Goal: Obtain resource: Obtain resource

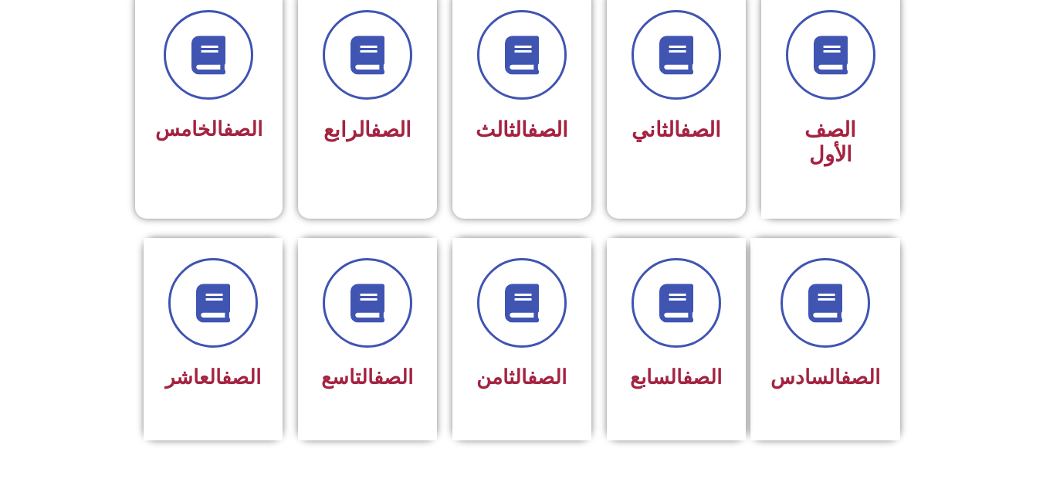
scroll to position [463, 0]
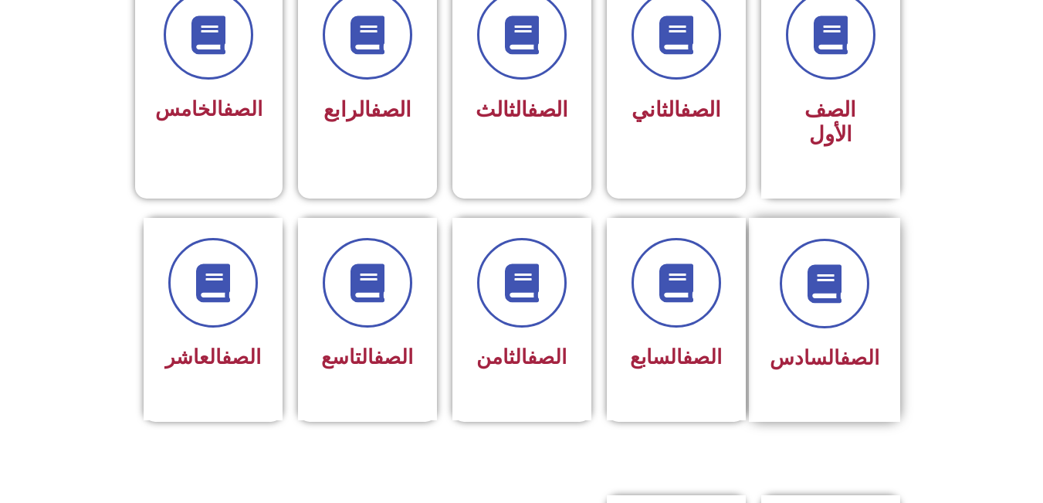
click at [829, 346] on span "الصف السادس" at bounding box center [825, 357] width 110 height 23
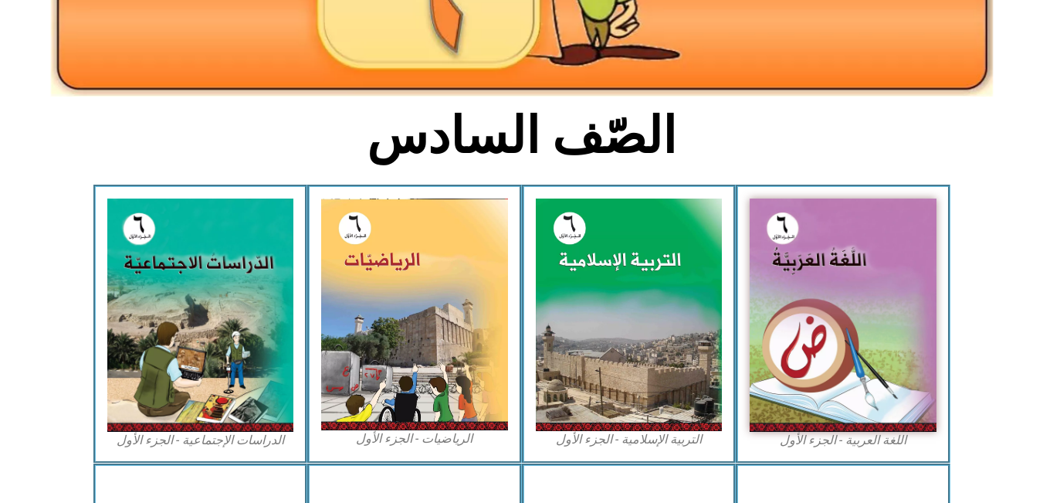
scroll to position [309, 0]
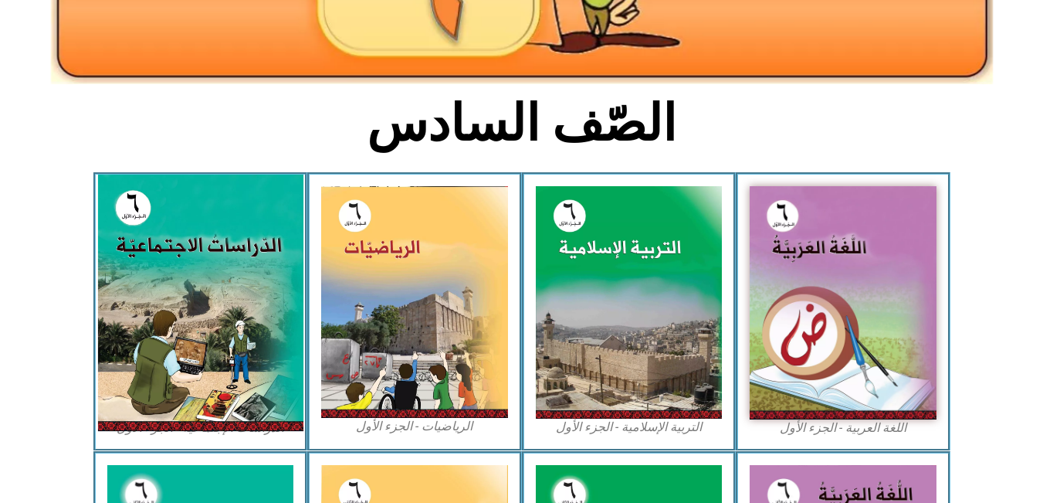
click at [187, 276] on img at bounding box center [199, 303] width 205 height 256
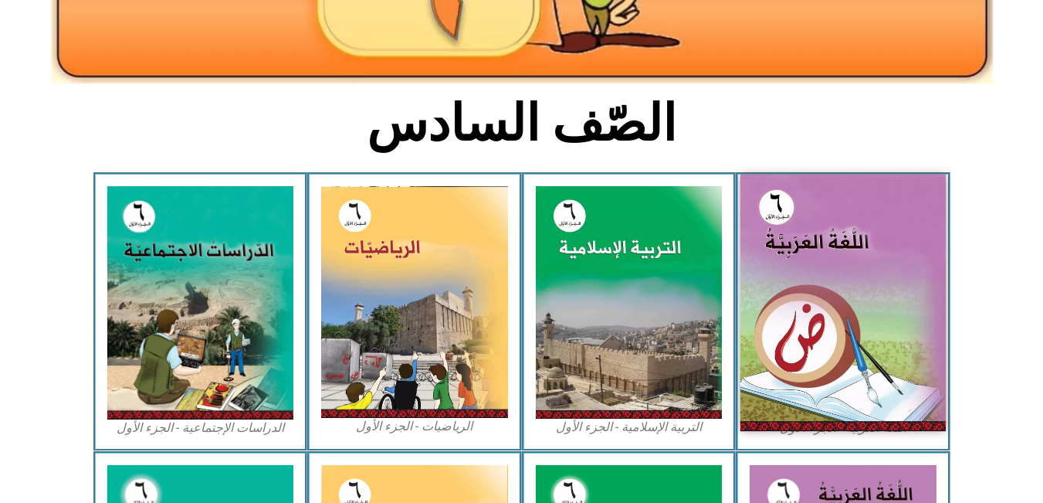
click at [823, 262] on img at bounding box center [843, 303] width 205 height 256
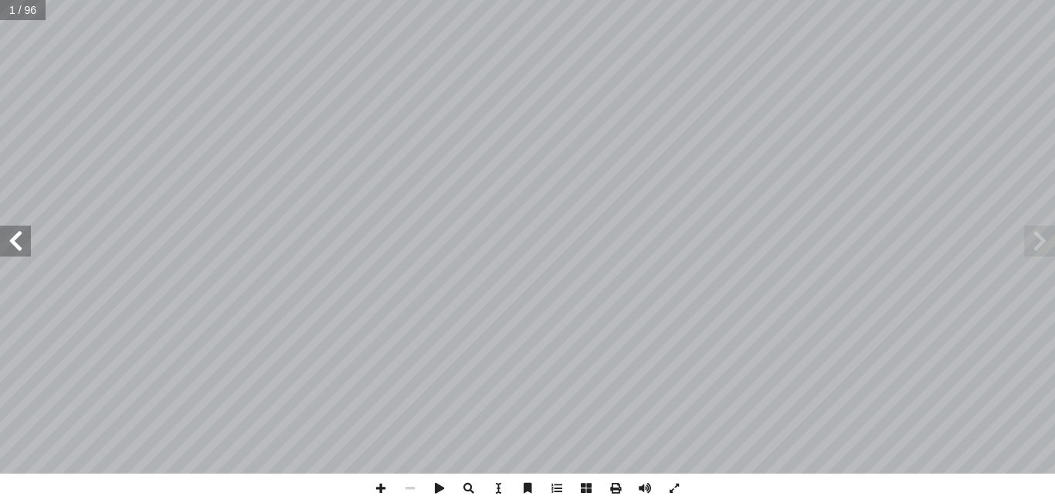
click at [1036, 245] on span at bounding box center [1039, 241] width 31 height 31
click at [7, 246] on span at bounding box center [15, 241] width 31 height 31
click at [1046, 253] on span at bounding box center [1039, 241] width 31 height 31
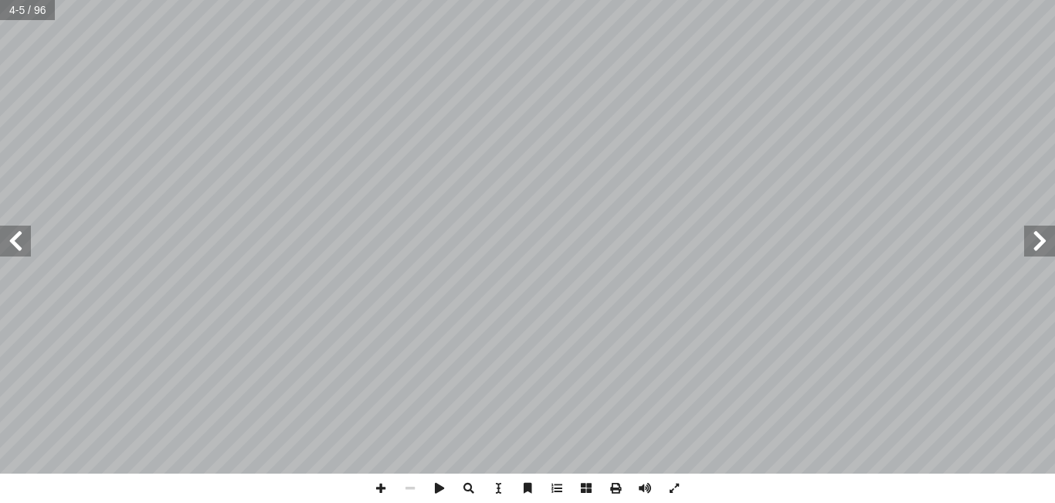
click at [9, 245] on span at bounding box center [15, 241] width 31 height 31
click at [17, 244] on span at bounding box center [15, 241] width 31 height 31
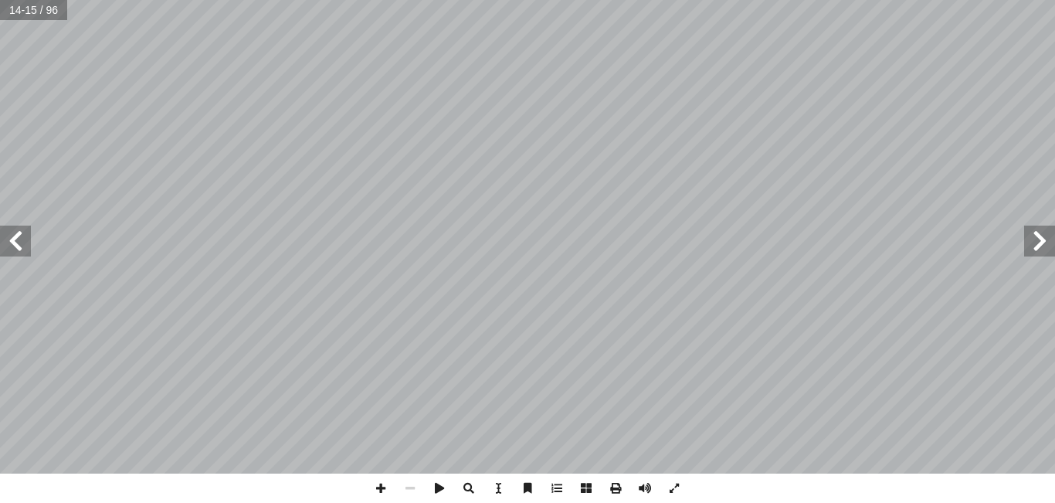
click at [17, 244] on span at bounding box center [15, 241] width 31 height 31
click at [18, 244] on span at bounding box center [15, 241] width 31 height 31
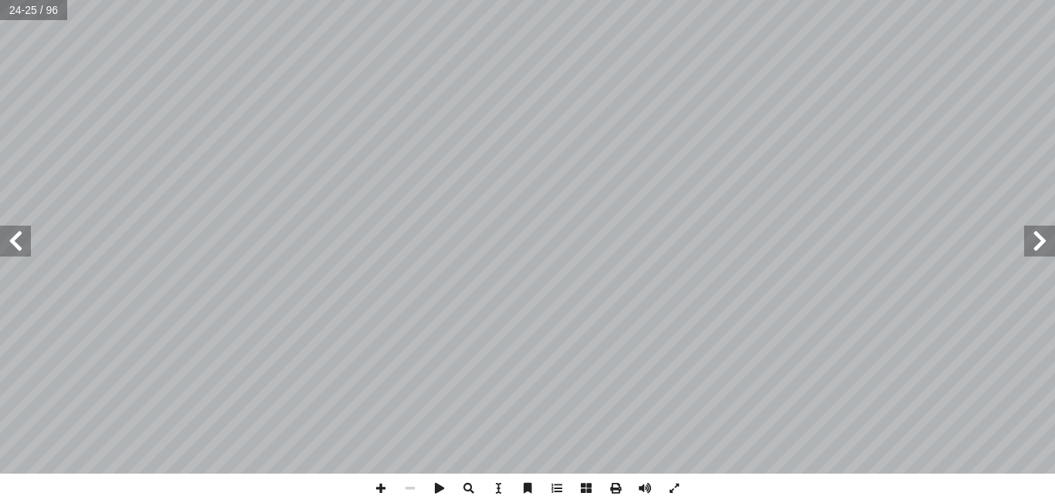
click at [18, 244] on span at bounding box center [15, 241] width 31 height 31
click at [1046, 248] on span at bounding box center [1039, 241] width 31 height 31
click at [1043, 252] on span at bounding box center [1039, 241] width 31 height 31
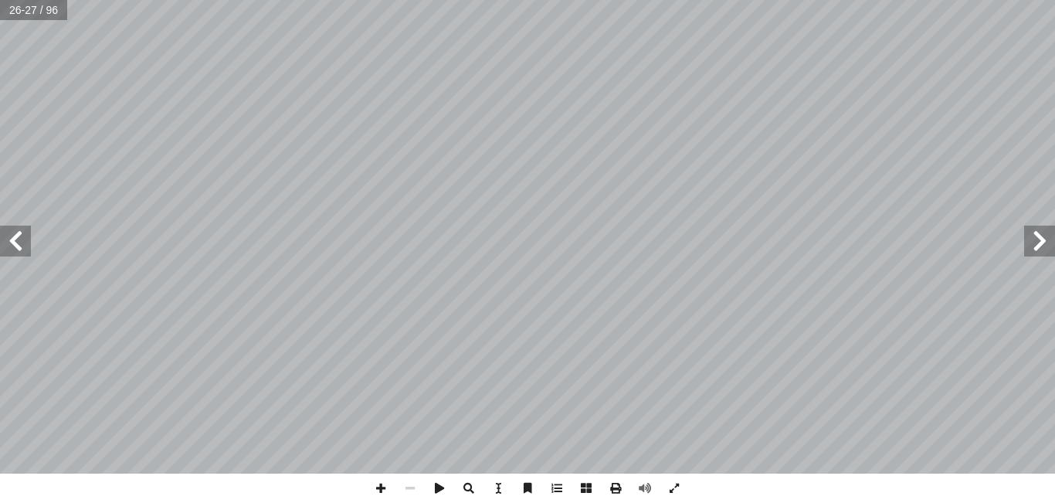
click at [1043, 252] on span at bounding box center [1039, 241] width 31 height 31
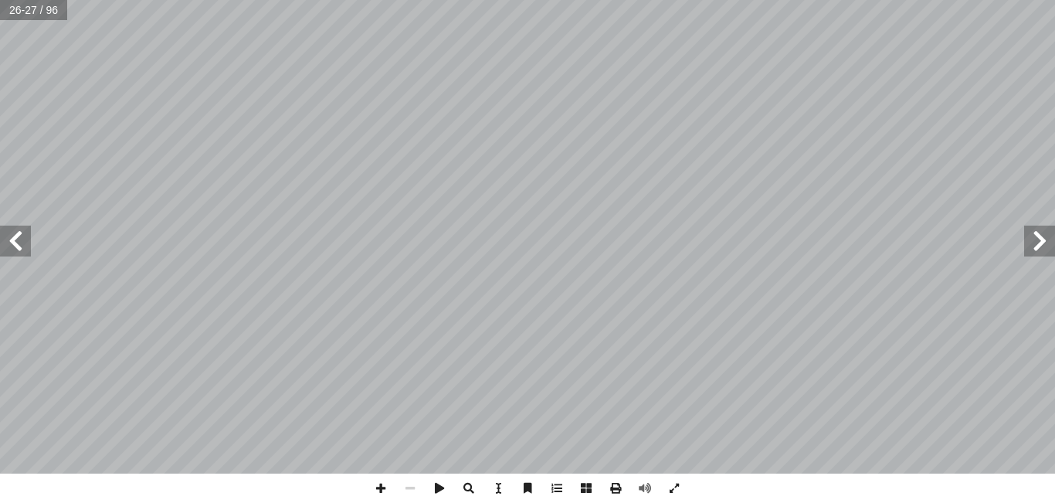
click at [1043, 252] on span at bounding box center [1039, 241] width 31 height 31
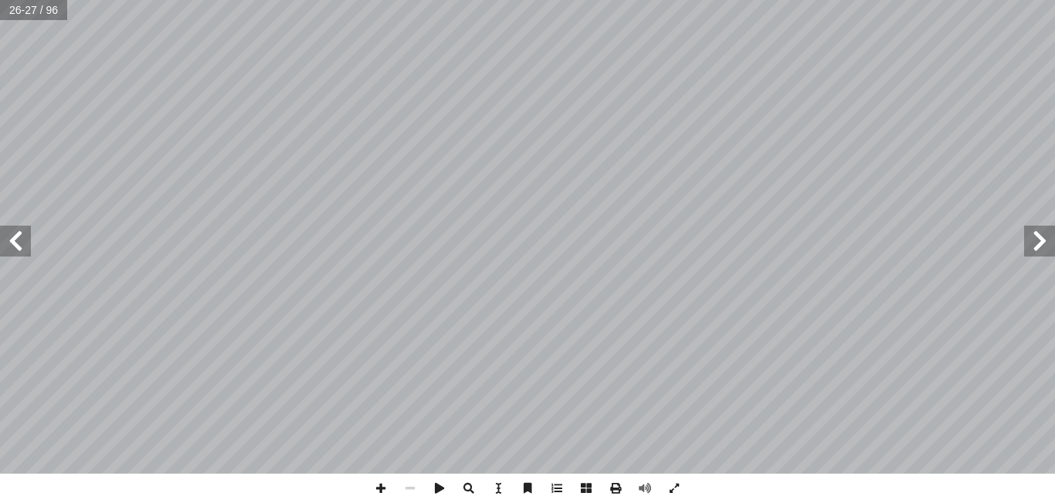
click at [1043, 252] on span at bounding box center [1039, 241] width 31 height 31
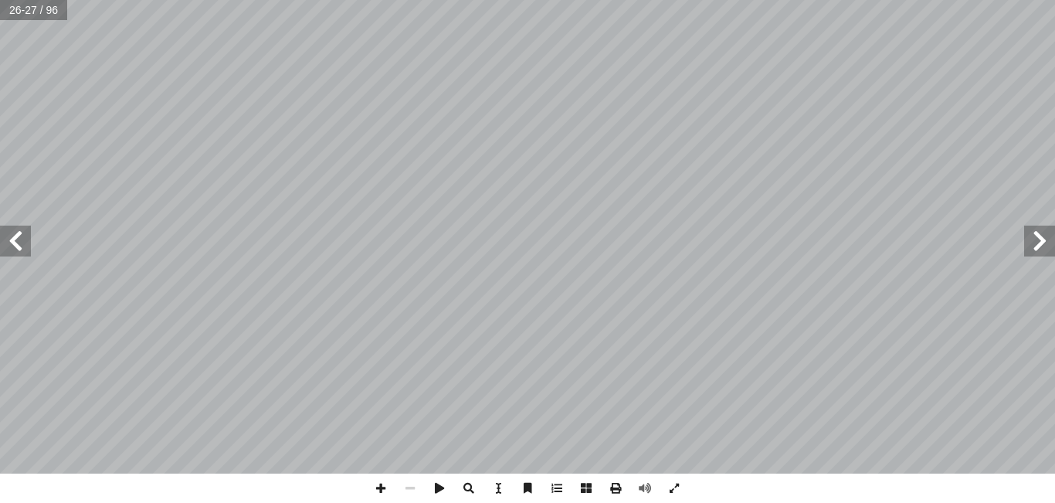
click at [1043, 252] on span at bounding box center [1039, 241] width 31 height 31
click at [23, 248] on span at bounding box center [15, 241] width 31 height 31
click at [21, 243] on span at bounding box center [15, 241] width 31 height 31
drag, startPoint x: 21, startPoint y: 243, endPoint x: 1039, endPoint y: 240, distance: 1017.9
click at [1039, 240] on span at bounding box center [1039, 241] width 31 height 31
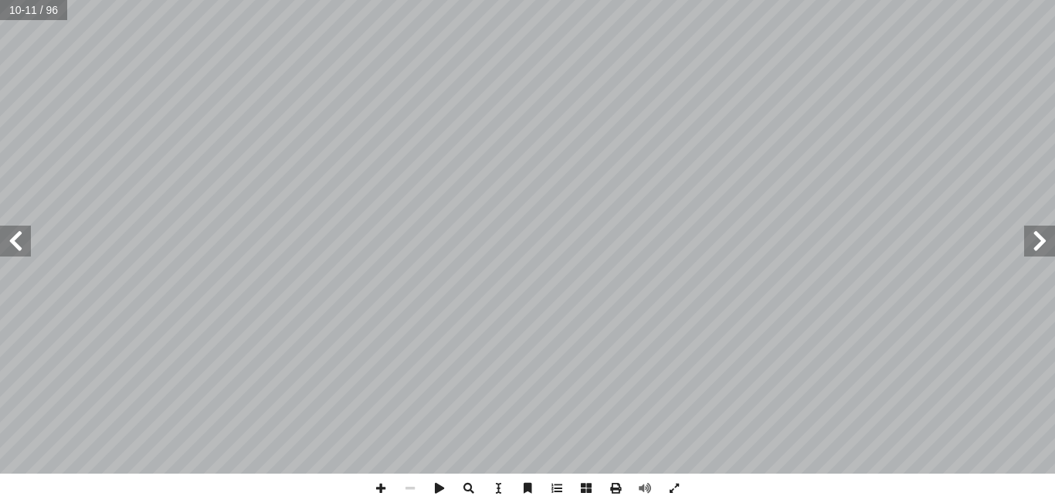
click at [1031, 240] on span at bounding box center [1039, 241] width 31 height 31
click at [615, 482] on span at bounding box center [615, 487] width 29 height 29
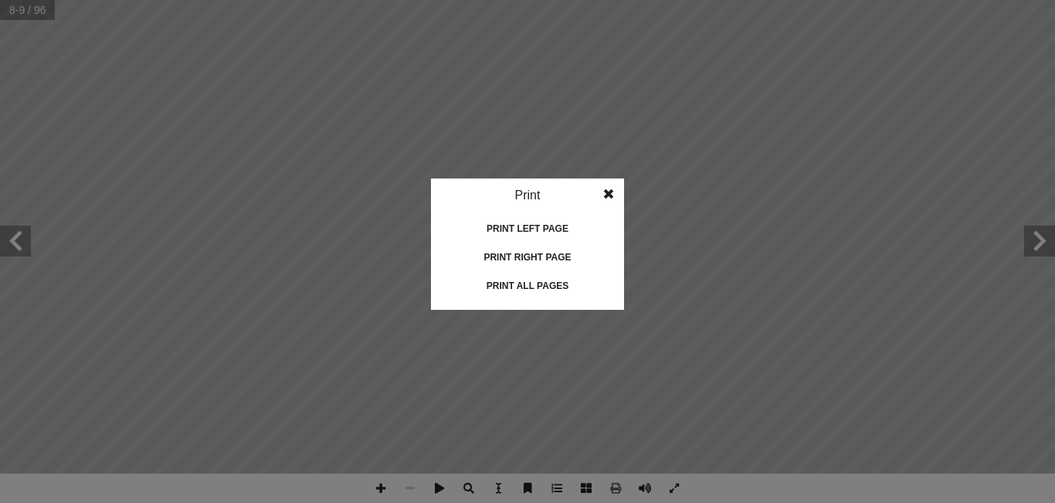
click at [566, 280] on div "Print all pages" at bounding box center [527, 285] width 154 height 25
click at [605, 197] on span at bounding box center [609, 193] width 28 height 31
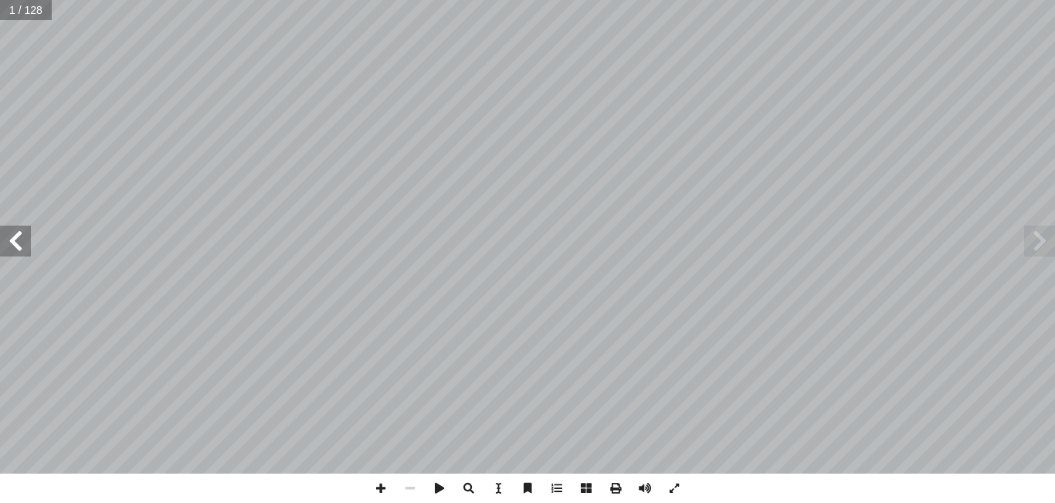
click at [10, 239] on span at bounding box center [15, 241] width 31 height 31
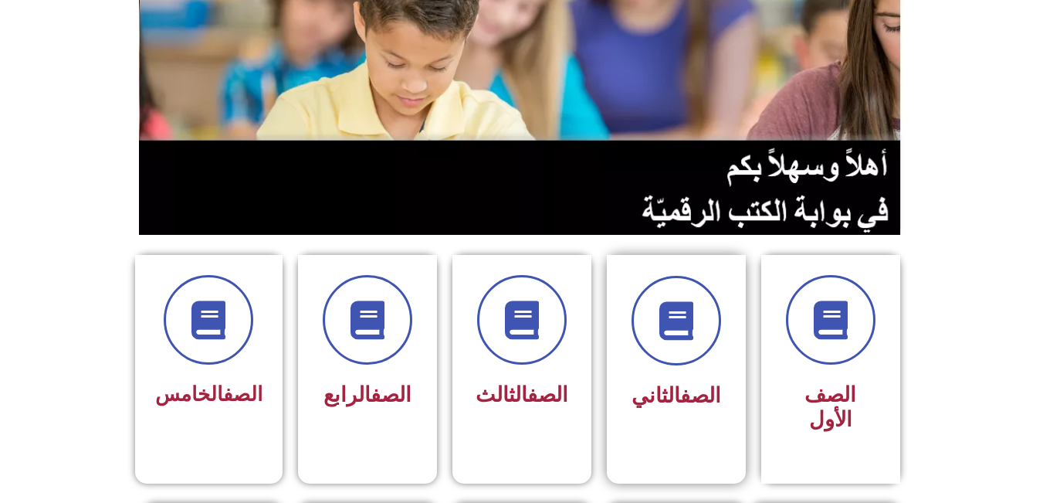
scroll to position [309, 0]
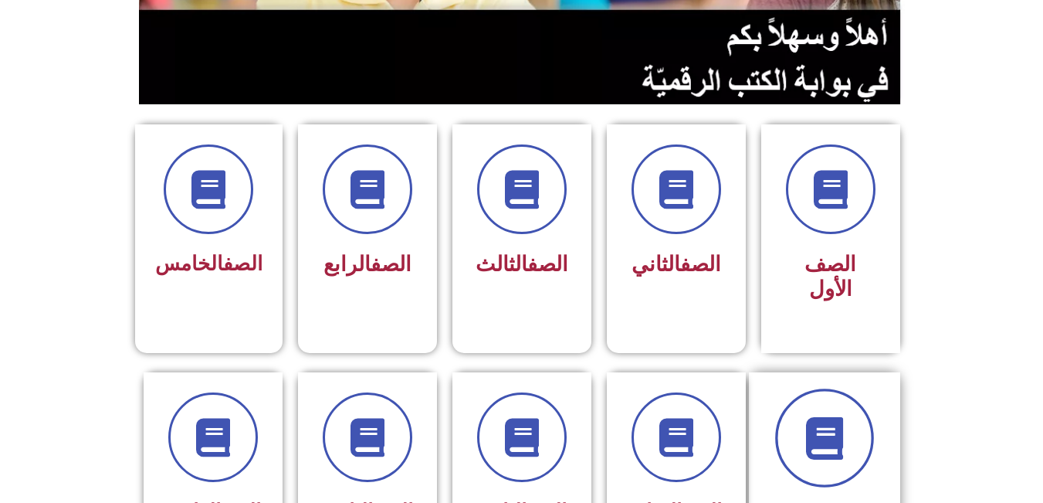
click at [823, 425] on icon at bounding box center [824, 437] width 42 height 42
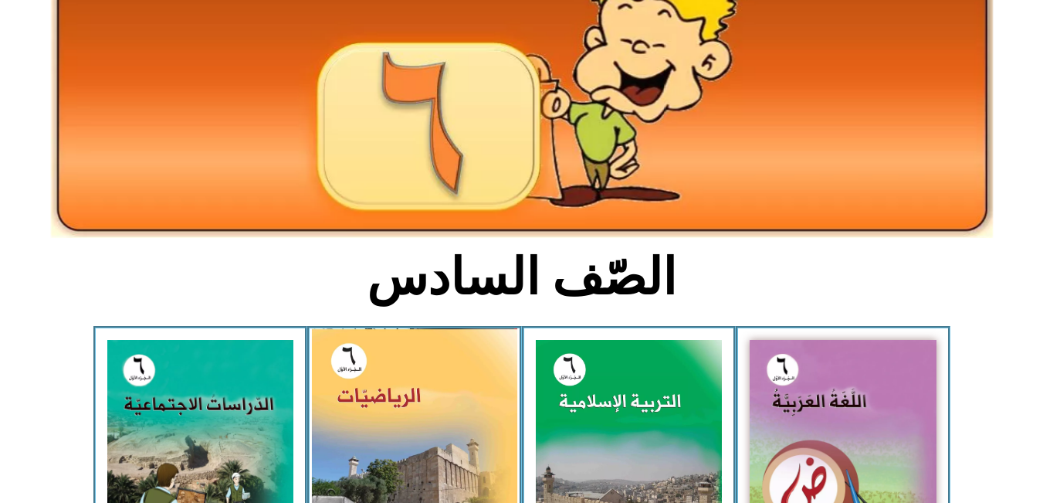
scroll to position [309, 0]
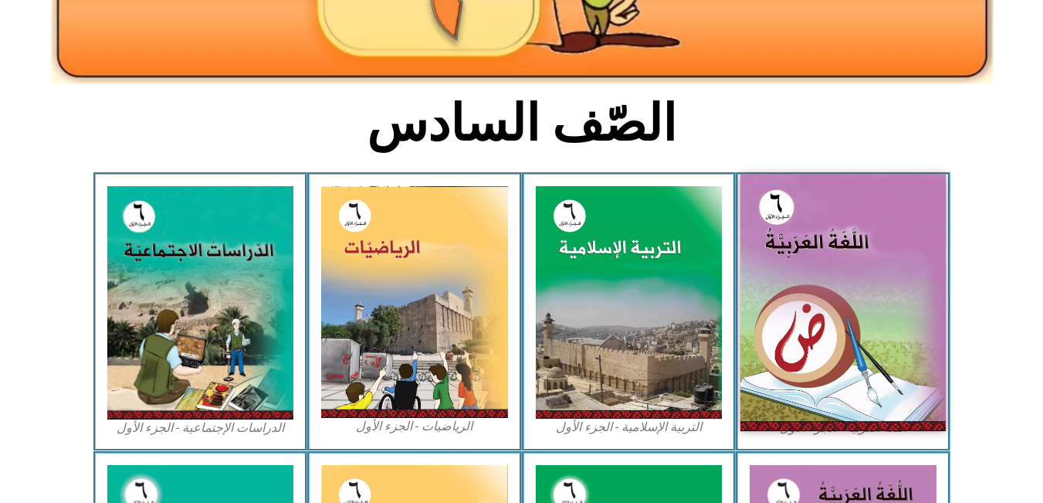
click at [784, 276] on img at bounding box center [843, 303] width 205 height 256
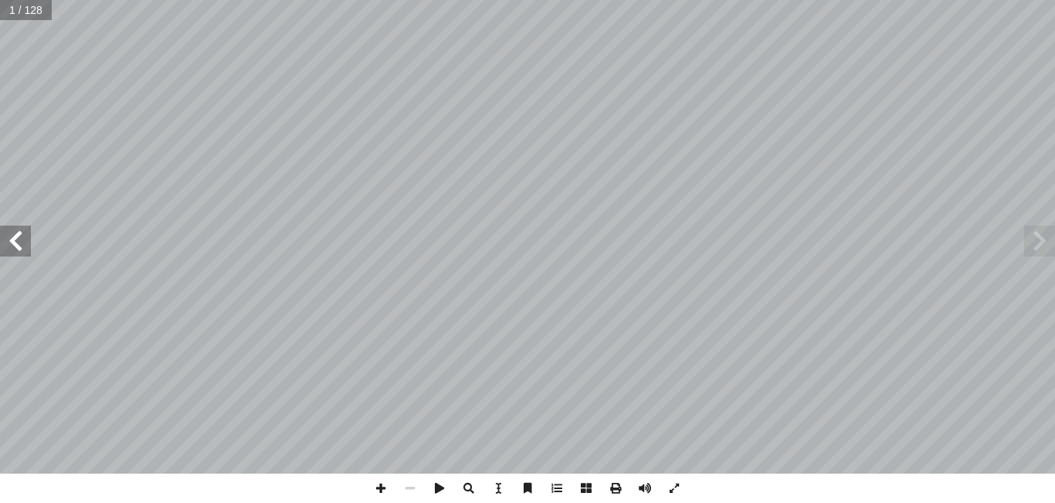
click at [15, 242] on span at bounding box center [15, 241] width 31 height 31
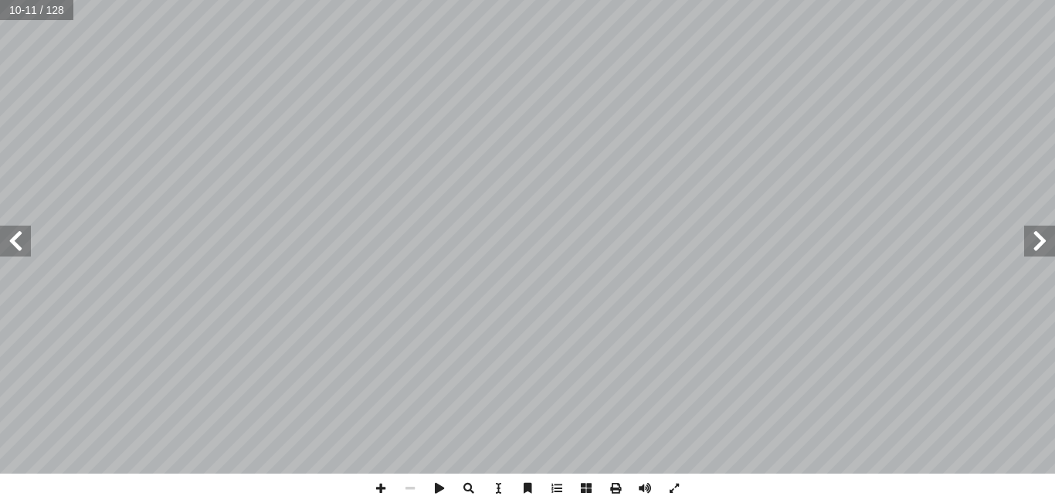
click at [15, 242] on span at bounding box center [15, 241] width 31 height 31
click at [1046, 236] on span at bounding box center [1039, 241] width 31 height 31
click at [8, 242] on span at bounding box center [15, 241] width 31 height 31
click at [15, 256] on span at bounding box center [15, 241] width 31 height 31
click at [13, 247] on span at bounding box center [15, 241] width 31 height 31
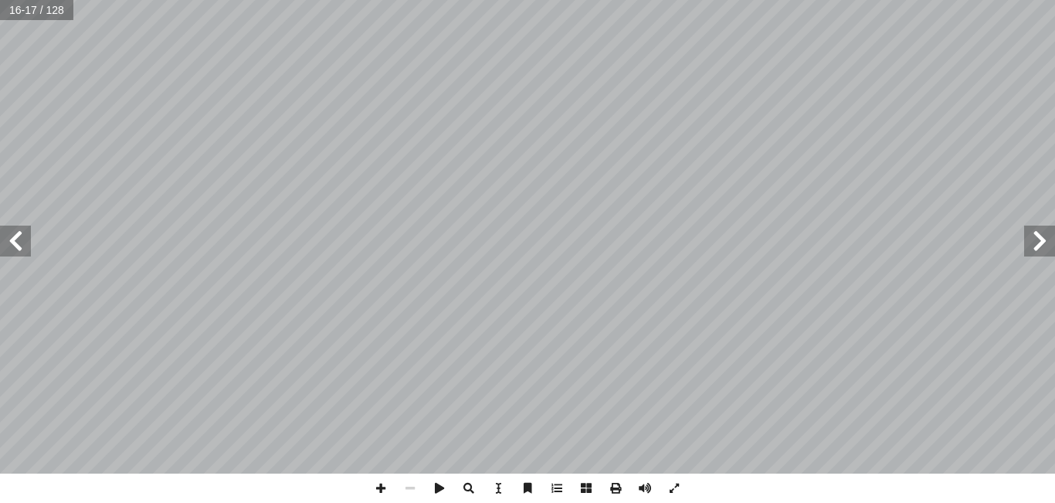
click at [23, 247] on span at bounding box center [15, 241] width 31 height 31
click at [10, 249] on span at bounding box center [15, 241] width 31 height 31
click at [1046, 245] on span at bounding box center [1039, 241] width 31 height 31
click at [615, 488] on span at bounding box center [615, 487] width 29 height 29
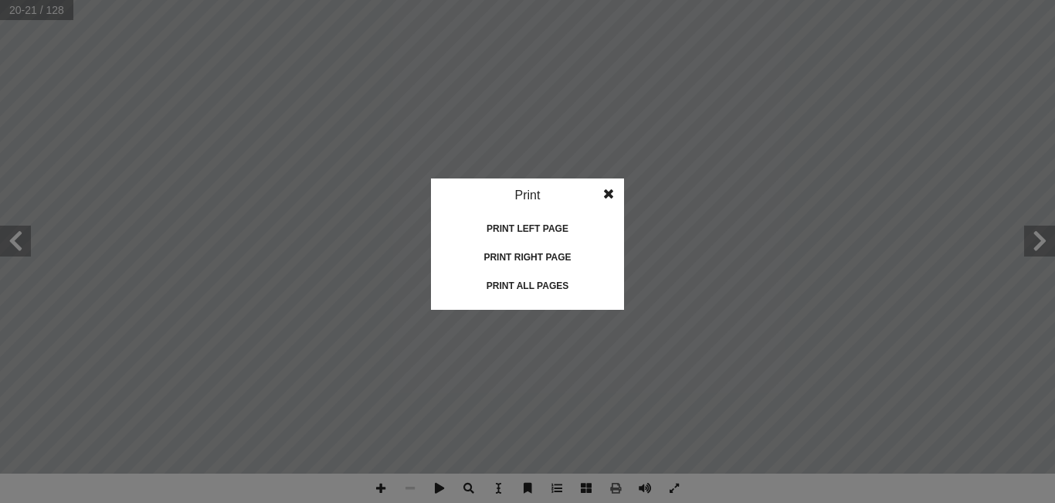
click at [526, 288] on div "Print all pages" at bounding box center [527, 285] width 154 height 25
